Goal: Information Seeking & Learning: Learn about a topic

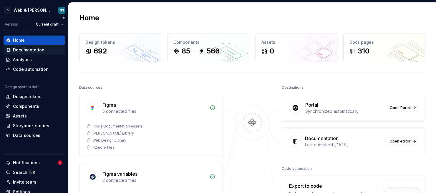
click at [41, 50] on div "Documentation" at bounding box center [28, 50] width 31 height 6
click at [34, 51] on div "Documentation" at bounding box center [28, 50] width 31 height 6
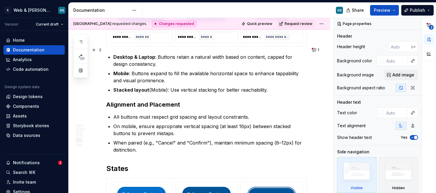
scroll to position [1135, 0]
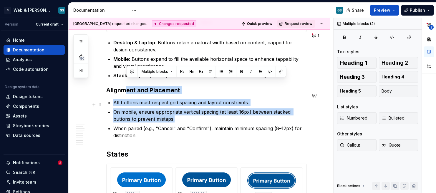
drag, startPoint x: 124, startPoint y: 81, endPoint x: 197, endPoint y: 114, distance: 79.8
click at [176, 114] on p "On mobile, ensure appropriate vertical spacing (at least 16px) between stacked …" at bounding box center [209, 116] width 193 height 14
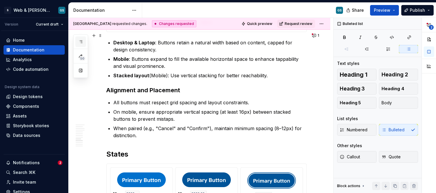
click at [81, 43] on icon "button" at bounding box center [80, 41] width 5 height 5
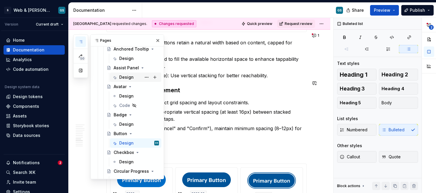
scroll to position [209, 0]
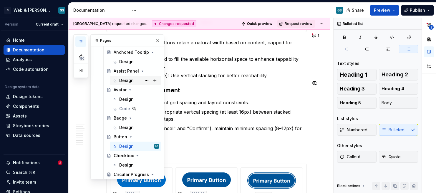
click at [126, 79] on div "Design" at bounding box center [126, 81] width 14 height 6
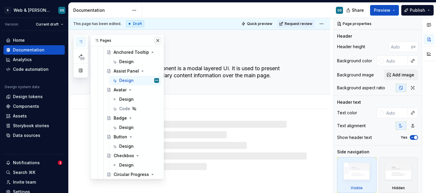
click at [157, 41] on button "button" at bounding box center [158, 40] width 8 height 8
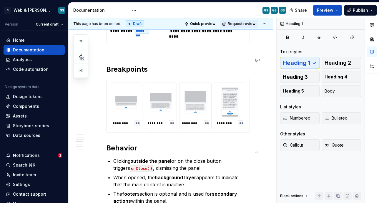
scroll to position [843, 0]
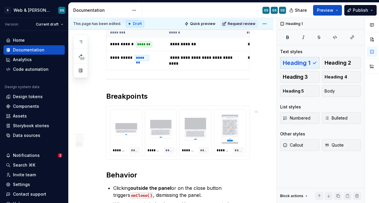
type textarea "*"
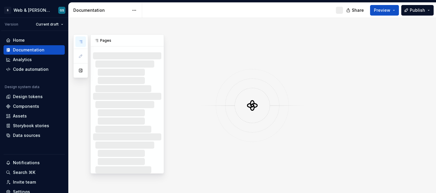
click at [80, 37] on button "button" at bounding box center [80, 41] width 11 height 11
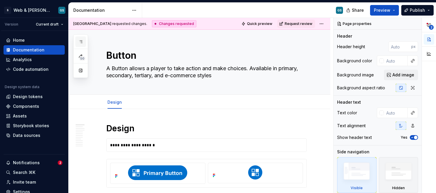
click at [79, 42] on icon "button" at bounding box center [80, 41] width 5 height 5
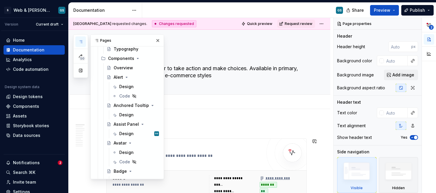
scroll to position [158, 0]
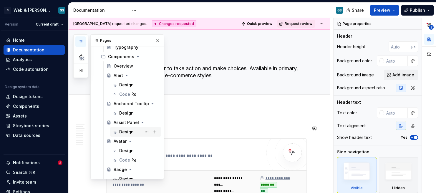
click at [125, 132] on div "Design" at bounding box center [126, 132] width 14 height 6
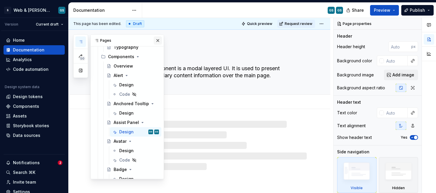
click at [154, 40] on button "button" at bounding box center [158, 40] width 8 height 8
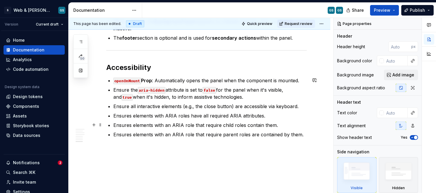
scroll to position [1066, 0]
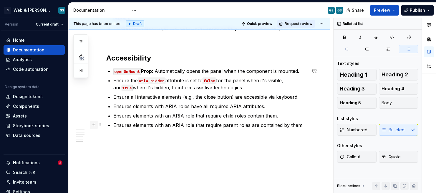
click at [95, 125] on button "button" at bounding box center [94, 125] width 8 height 8
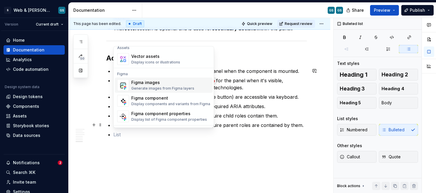
scroll to position [535, 0]
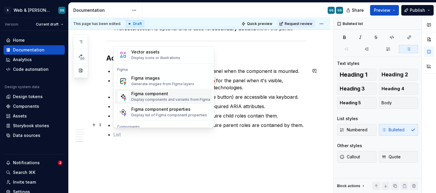
click at [162, 98] on div "Display components and variants from Figma" at bounding box center [170, 99] width 79 height 5
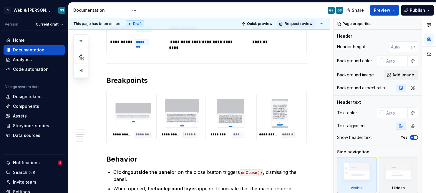
scroll to position [902, 0]
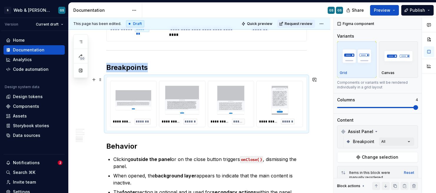
click at [215, 84] on div at bounding box center [230, 101] width 41 height 34
click at [346, 133] on div "Assist Panel" at bounding box center [357, 132] width 32 height 6
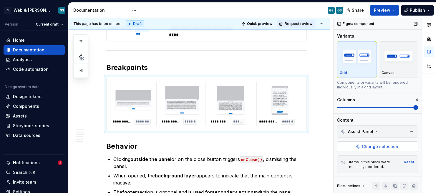
click at [349, 147] on button "Change selection" at bounding box center [377, 147] width 81 height 11
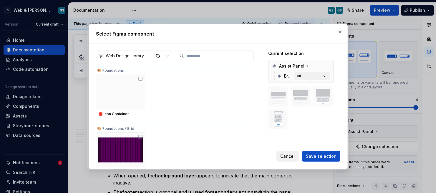
click at [288, 158] on span "Cancel" at bounding box center [287, 157] width 14 height 6
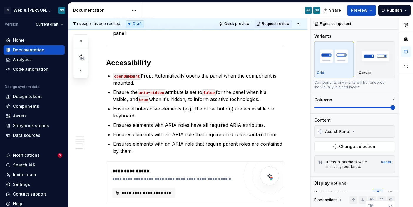
scroll to position [1062, 0]
type textarea "*"
